Goal: Information Seeking & Learning: Learn about a topic

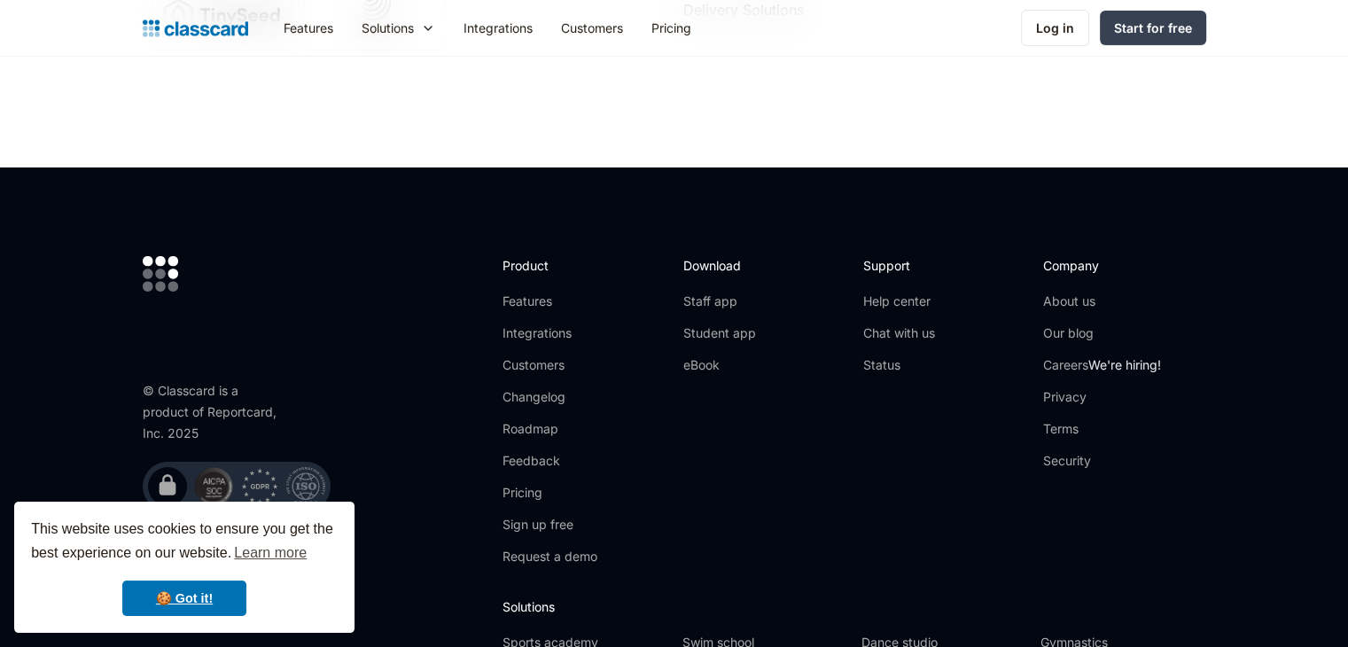
scroll to position [6217, 0]
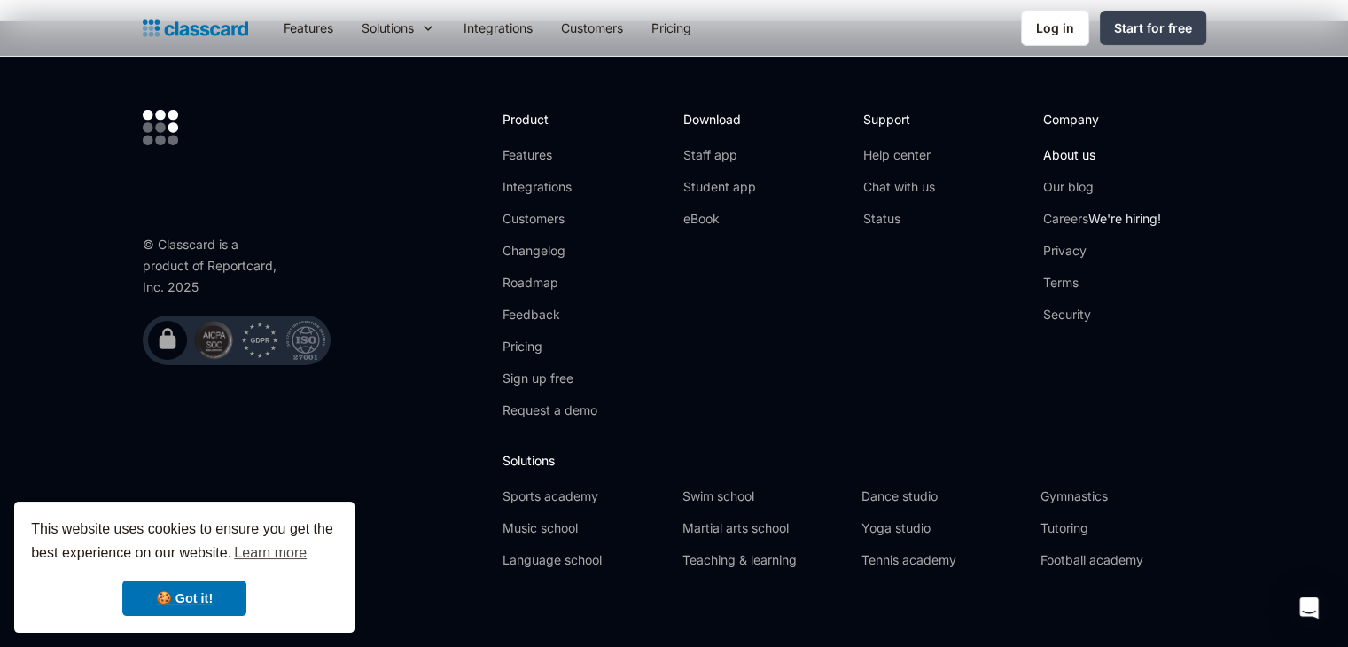
click at [1069, 146] on link "About us" at bounding box center [1102, 155] width 118 height 18
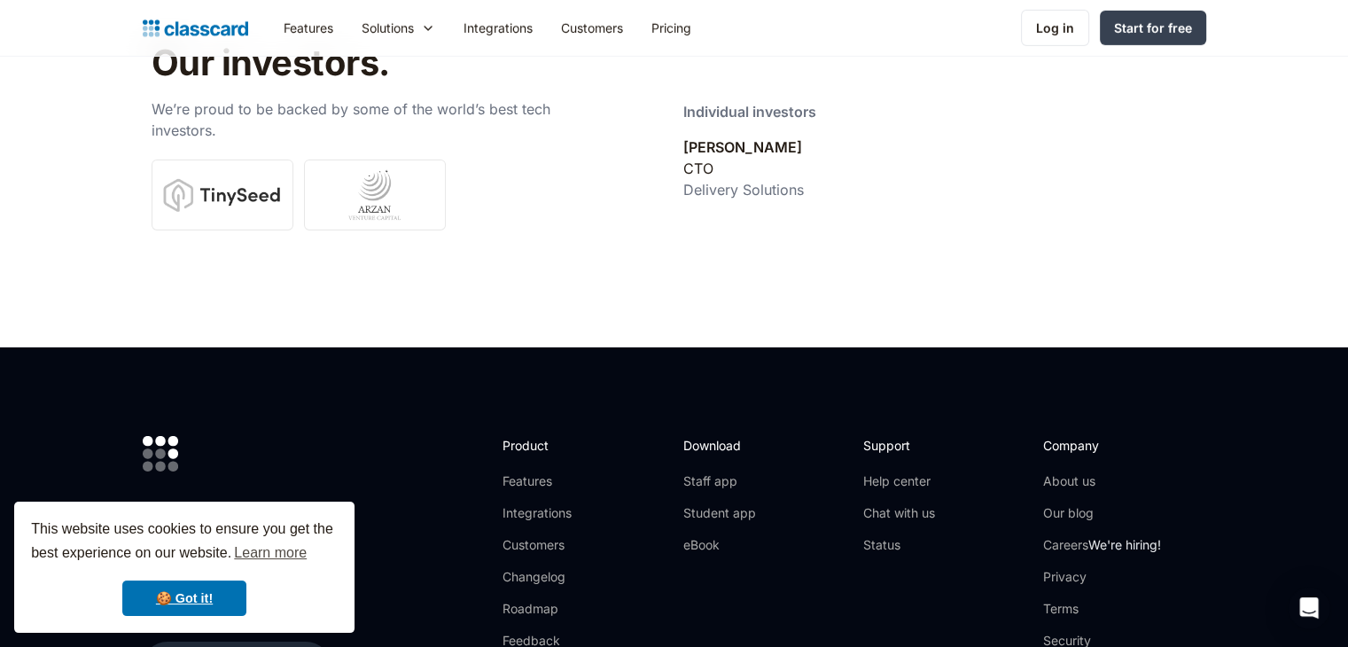
scroll to position [6217, 0]
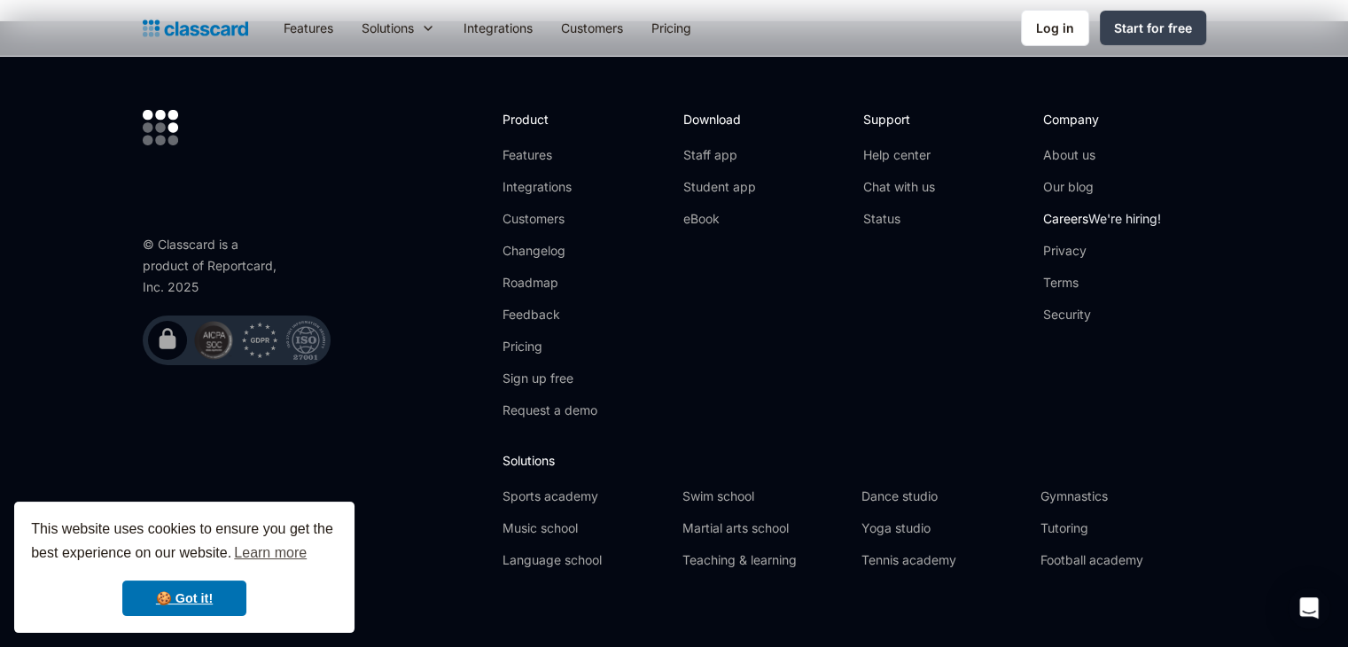
click at [1077, 210] on link "Careers We're hiring!" at bounding box center [1102, 219] width 118 height 18
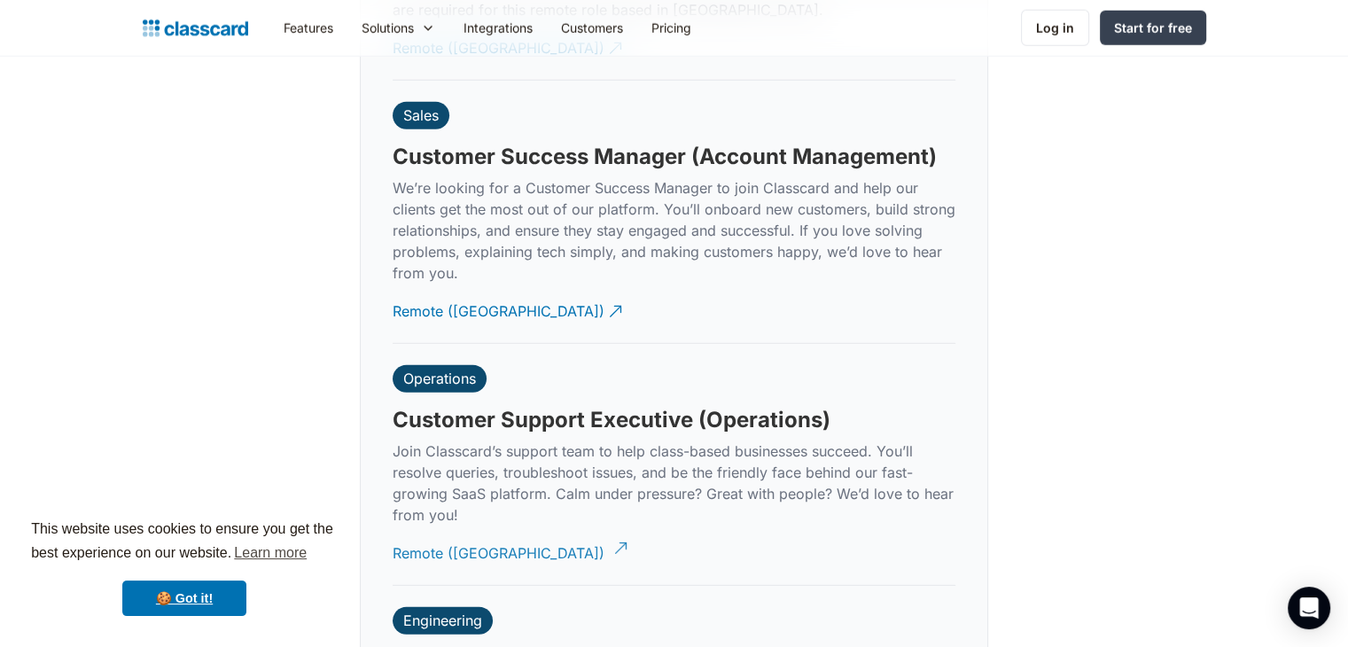
scroll to position [5012, 0]
click at [455, 532] on div "Remote ([GEOGRAPHIC_DATA])" at bounding box center [499, 547] width 212 height 35
click at [445, 288] on div "Remote ([GEOGRAPHIC_DATA])" at bounding box center [499, 305] width 212 height 35
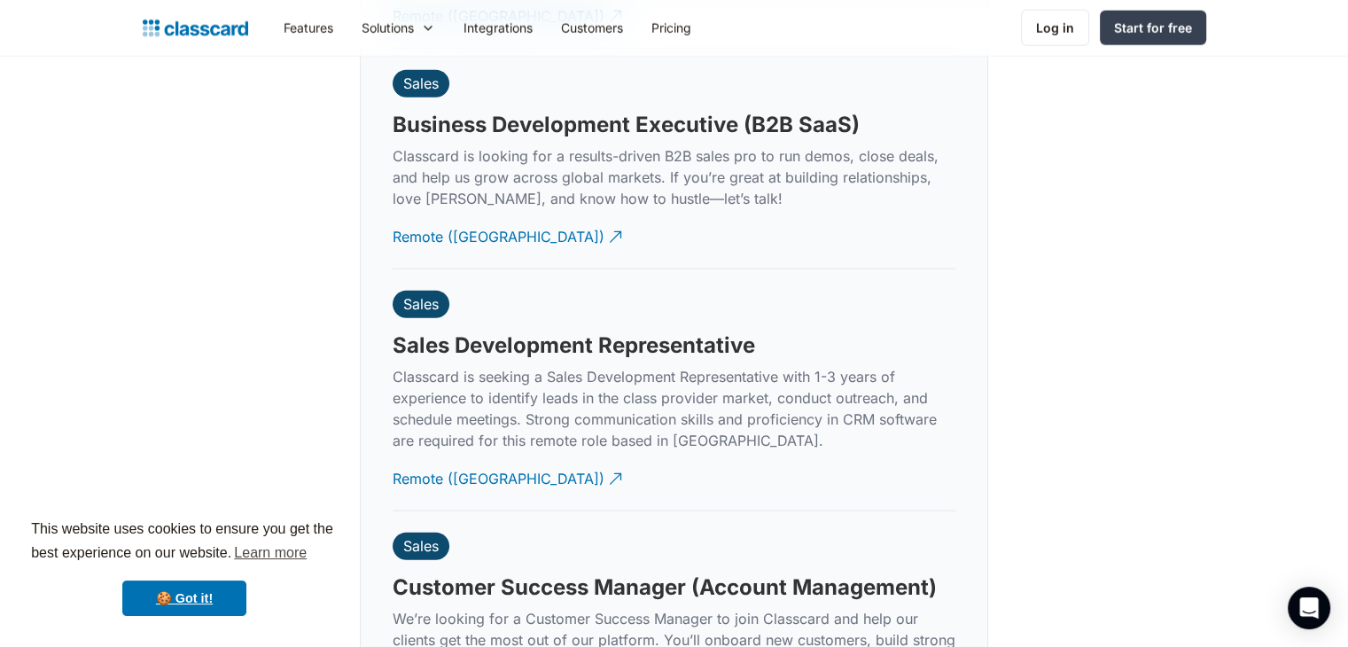
scroll to position [4580, 0]
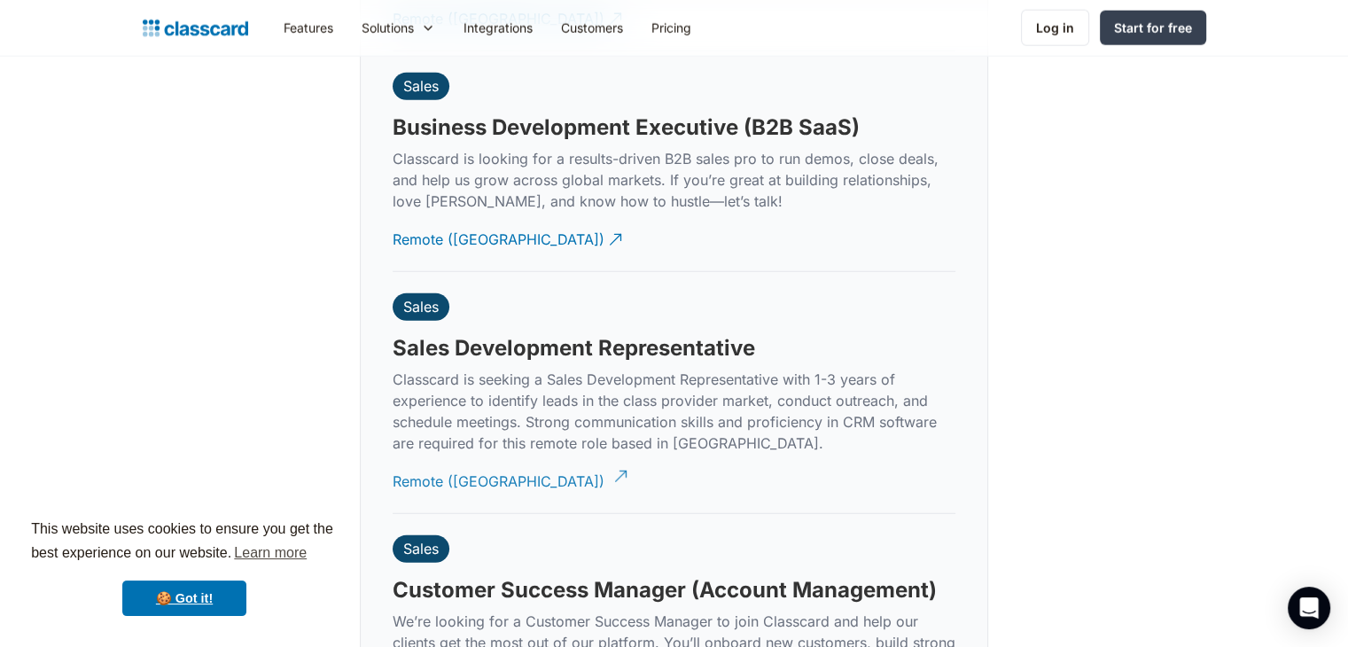
click at [426, 465] on div "Remote ([GEOGRAPHIC_DATA])" at bounding box center [499, 474] width 212 height 35
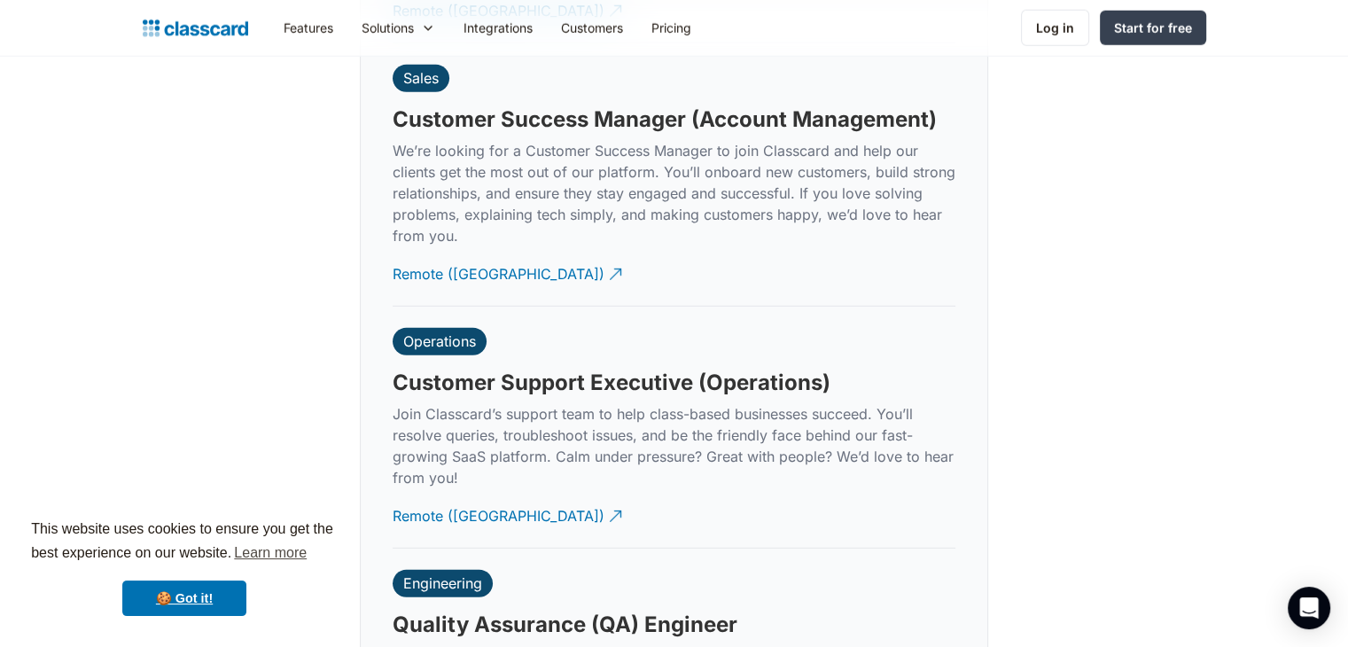
scroll to position [5051, 0]
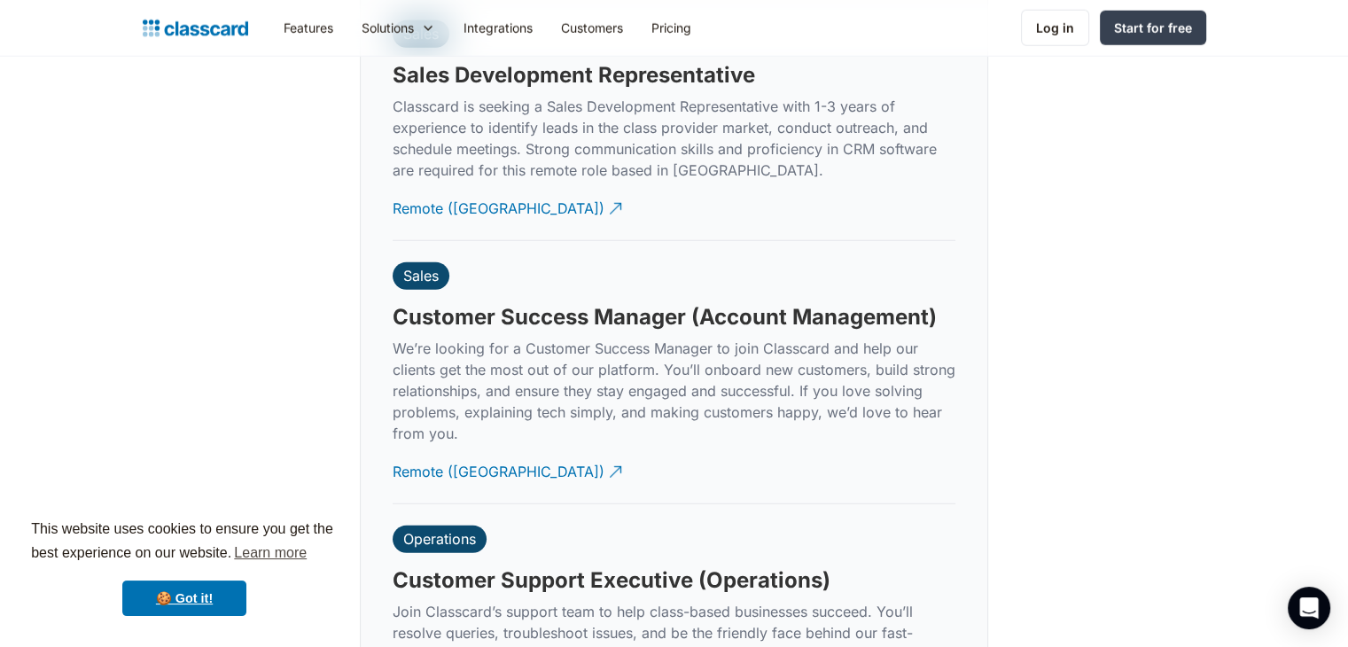
click at [645, 199] on div "Sales Sales Development Representative Classcard is seeking a Sales Development…" at bounding box center [674, 119] width 563 height 241
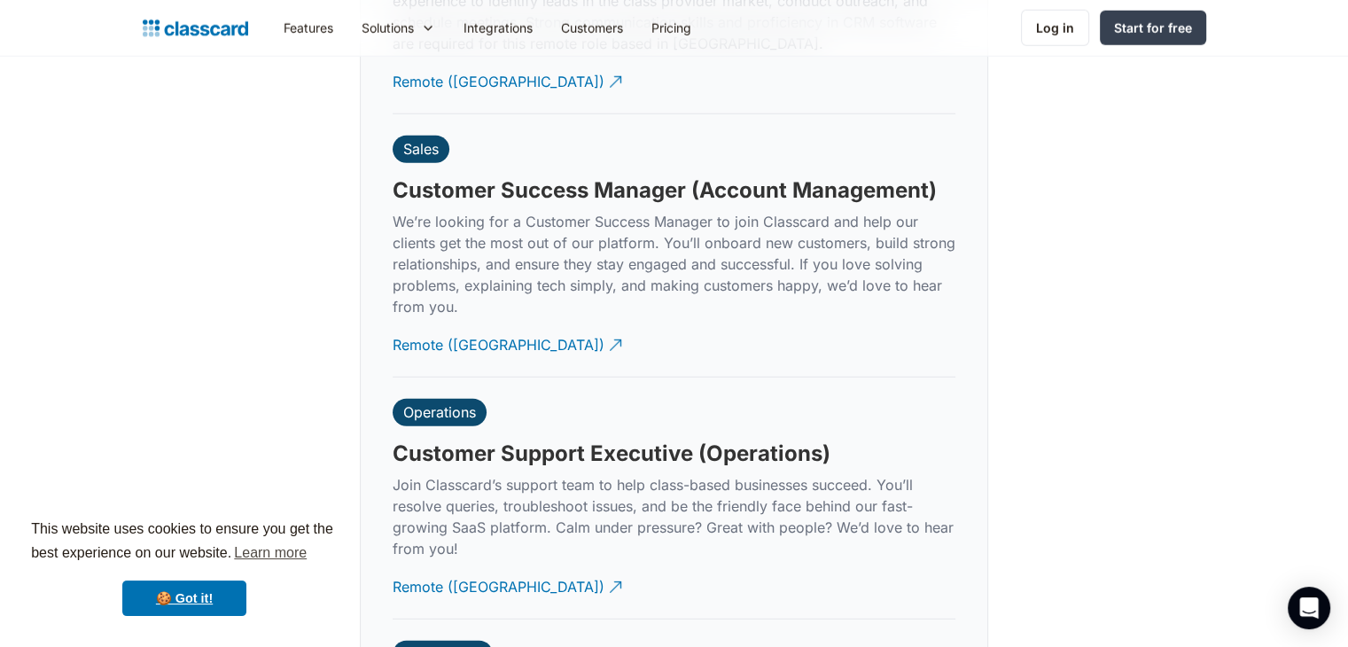
scroll to position [5019, 0]
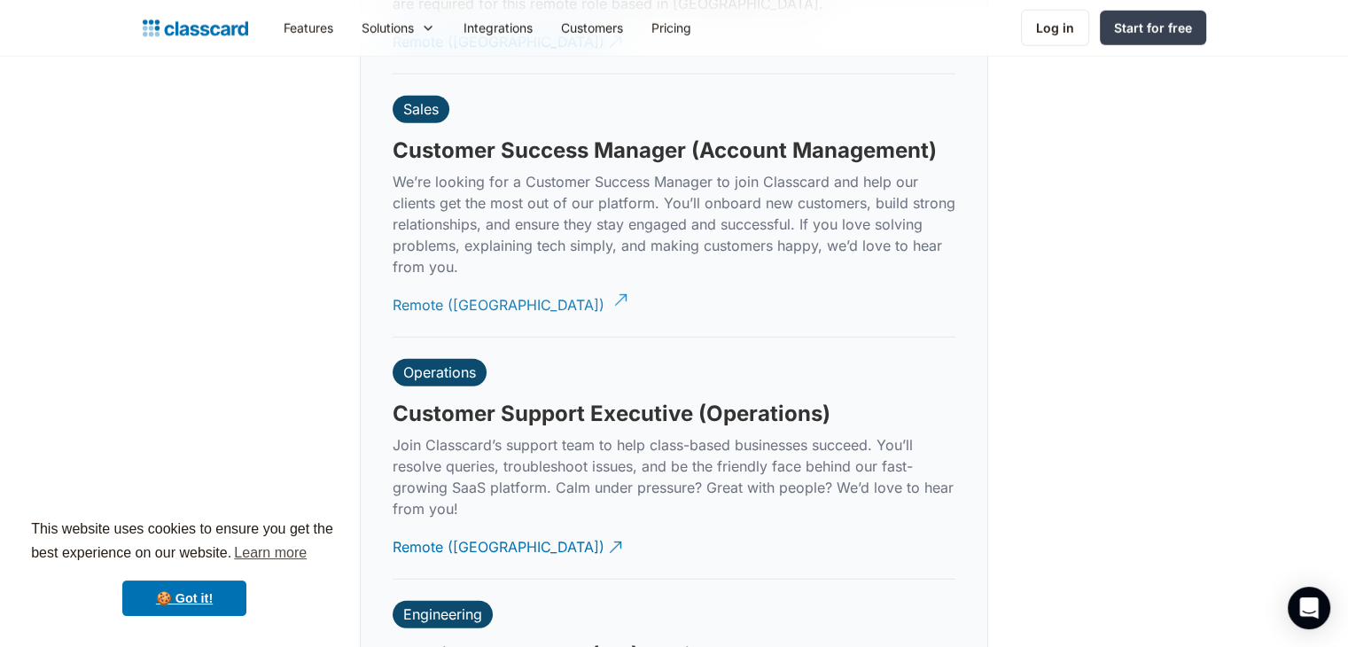
click at [447, 281] on div "Remote ([GEOGRAPHIC_DATA])" at bounding box center [499, 298] width 212 height 35
